Goal: Navigation & Orientation: Find specific page/section

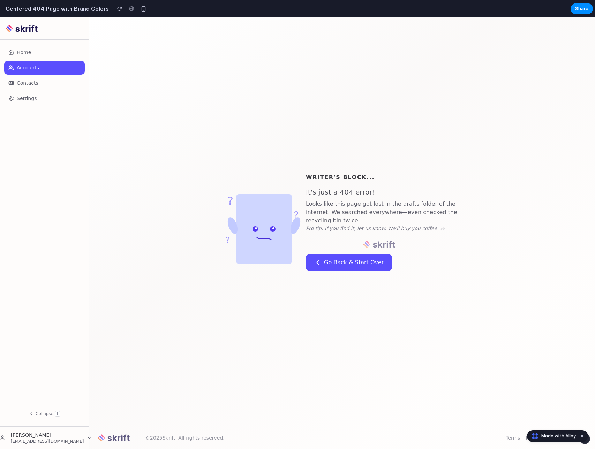
drag, startPoint x: 251, startPoint y: 245, endPoint x: 192, endPoint y: 195, distance: 77.2
click at [192, 195] on div "? ? ? WRITER'S BLOCK... It's just a 404 error! Looks like this page got lost in…" at bounding box center [342, 222] width 506 height 410
click at [173, 179] on div "? ? ? WRITER'S BLOCK... It's just a 404 error! Looks like this page got lost in…" at bounding box center [342, 222] width 506 height 410
click at [227, 134] on div "? ? ? WRITER'S BLOCK... It's just a 404 error! Looks like this page got lost in…" at bounding box center [342, 222] width 506 height 410
click at [208, 130] on div "? ? ? WRITER'S BLOCK... It's just a 404 error! Looks like this page got lost in…" at bounding box center [342, 222] width 506 height 410
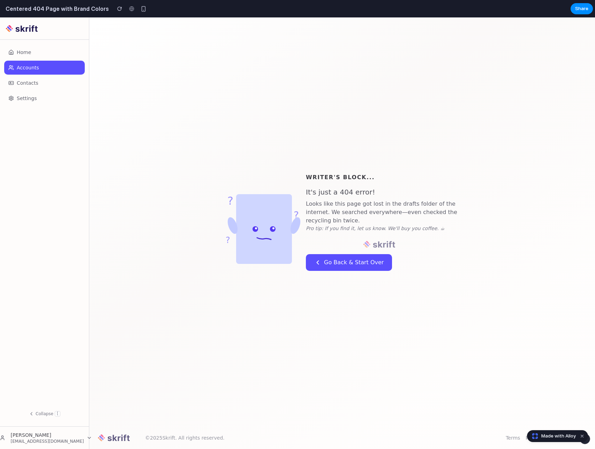
drag, startPoint x: 193, startPoint y: 123, endPoint x: 434, endPoint y: 368, distance: 343.9
click at [366, 287] on div "? ? ? WRITER'S BLOCK... It's just a 404 error! Looks like this page got lost in…" at bounding box center [342, 222] width 506 height 410
click at [437, 367] on div "? ? ? WRITER'S BLOCK... It's just a 404 error! Looks like this page got lost in…" at bounding box center [342, 222] width 506 height 410
click at [213, 114] on div "? ? ? WRITER'S BLOCK... It's just a 404 error! Looks like this page got lost in…" at bounding box center [342, 222] width 506 height 410
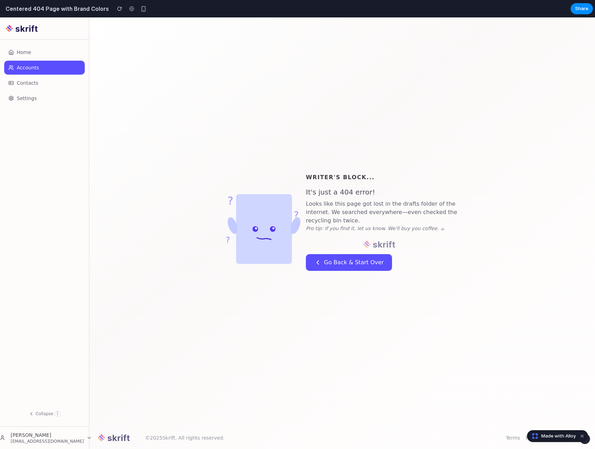
drag, startPoint x: 259, startPoint y: 233, endPoint x: 238, endPoint y: 208, distance: 33.0
click at [238, 208] on rect at bounding box center [264, 228] width 56 height 70
click at [584, 438] on button "Dismiss watermark" at bounding box center [582, 436] width 8 height 8
click at [345, 262] on button "Go Back & Start Over" at bounding box center [349, 262] width 86 height 17
click at [180, 156] on div "? ? ? WRITER'S BLOCK... It's just a 404 error! Looks like this page got lost in…" at bounding box center [342, 222] width 506 height 410
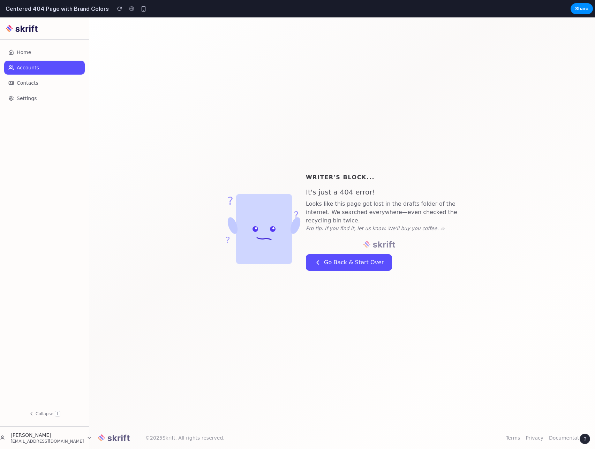
click at [18, 84] on span "Contacts" at bounding box center [28, 83] width 22 height 5
click at [21, 97] on span "Settings" at bounding box center [27, 98] width 20 height 5
click at [28, 79] on link "Contacts" at bounding box center [44, 83] width 81 height 14
click at [28, 54] on span "Home" at bounding box center [24, 52] width 14 height 5
click at [373, 150] on div "? ? ? WRITER'S BLOCK... It's just a 404 error! Looks like this page got lost in…" at bounding box center [342, 222] width 506 height 410
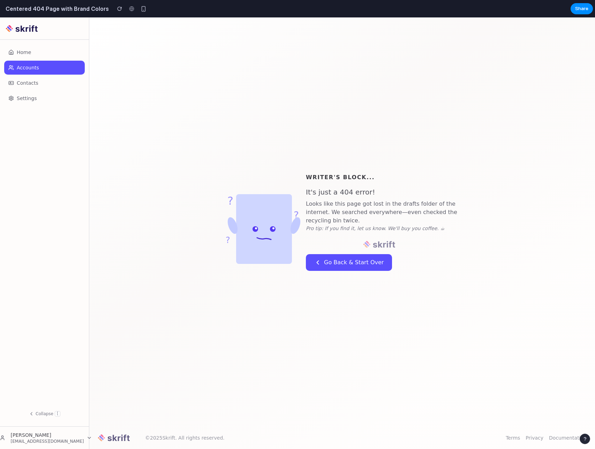
click at [349, 214] on p "Looks like this page got lost in the drafts folder of the internet. We searched…" at bounding box center [384, 212] width 156 height 25
click at [242, 189] on icon "? ? ?" at bounding box center [264, 222] width 84 height 98
click at [291, 112] on div "? ? ? WRITER'S BLOCK... It's just a 404 error! Looks like this page got lost in…" at bounding box center [342, 222] width 506 height 410
